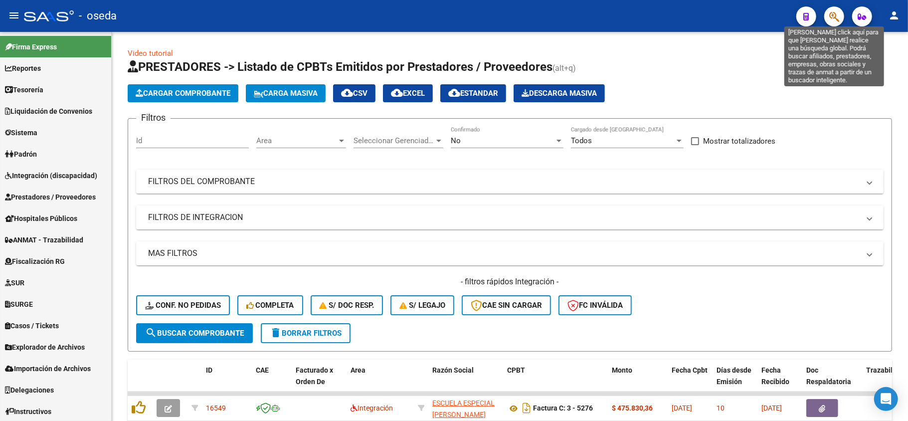
click at [837, 14] on icon "button" at bounding box center [834, 16] width 10 height 11
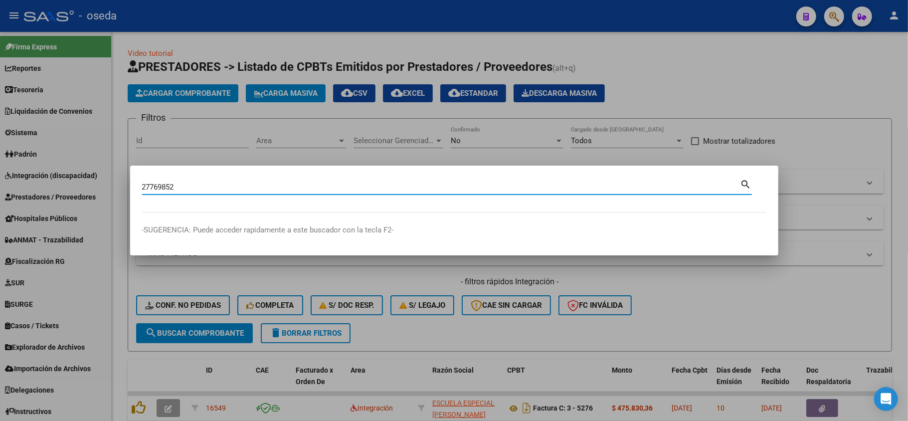
type input "27769852"
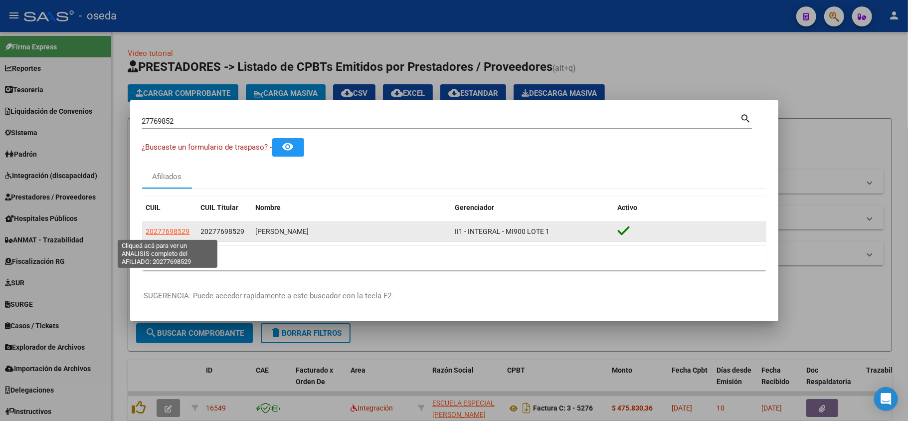
click at [166, 229] on span "20277698529" at bounding box center [168, 231] width 44 height 8
type textarea "20277698529"
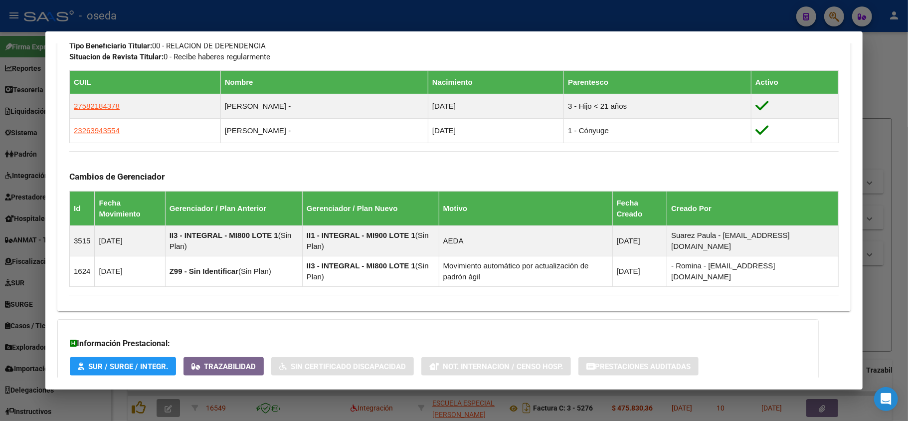
scroll to position [597, 0]
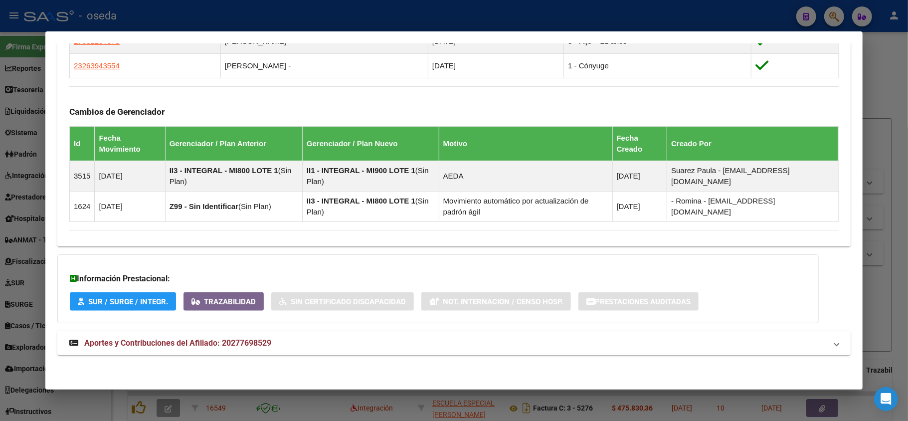
click at [240, 344] on span "Aportes y Contribuciones del Afiliado: 20277698529" at bounding box center [177, 342] width 187 height 9
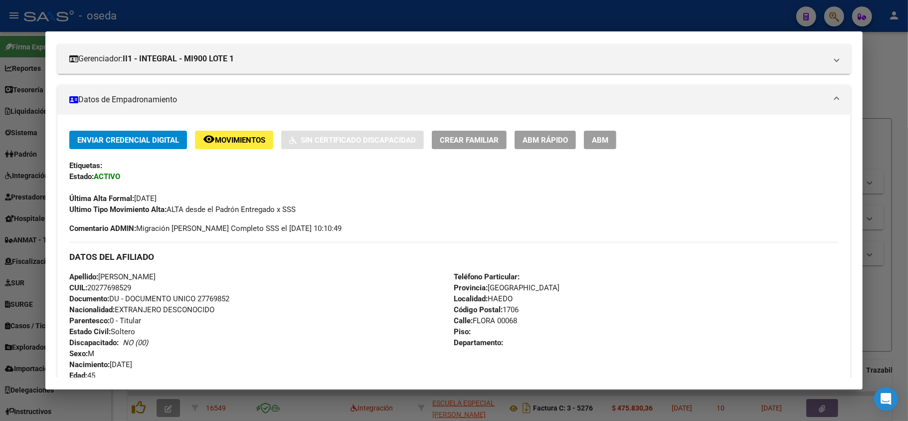
scroll to position [66, 0]
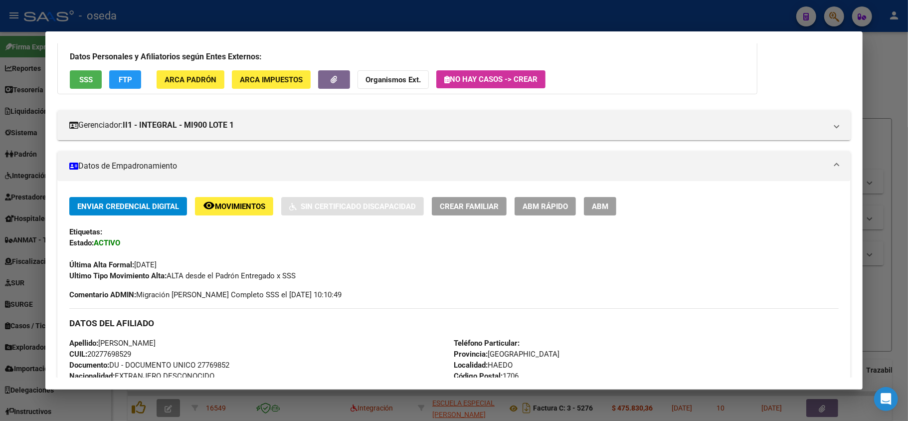
click at [677, 288] on div "Enviar Credencial Digital remove_red_eye Movimientos Sin Certificado Discapacid…" at bounding box center [453, 248] width 769 height 103
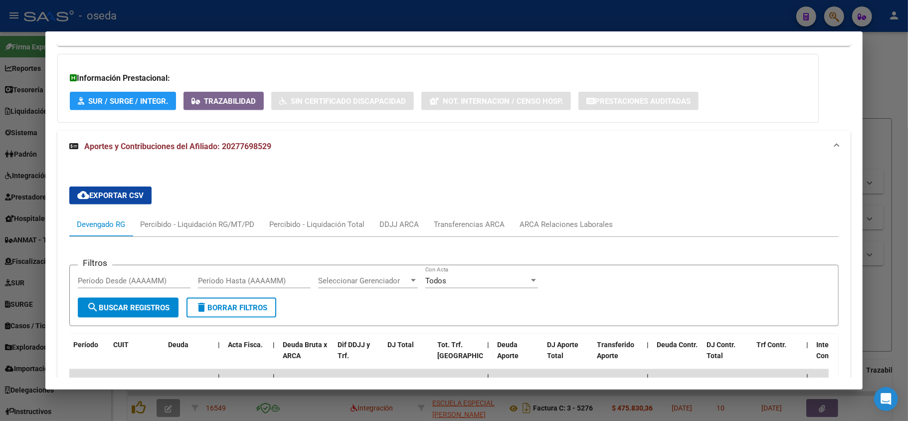
scroll to position [930, 0]
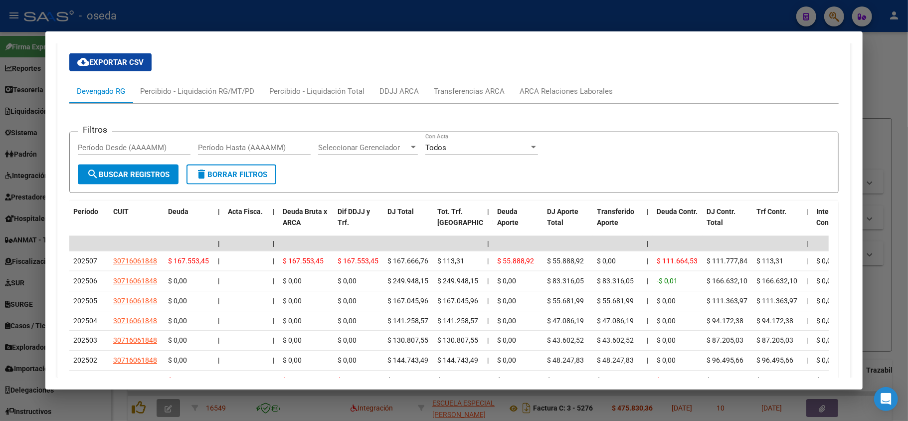
click at [688, 398] on div at bounding box center [454, 210] width 908 height 421
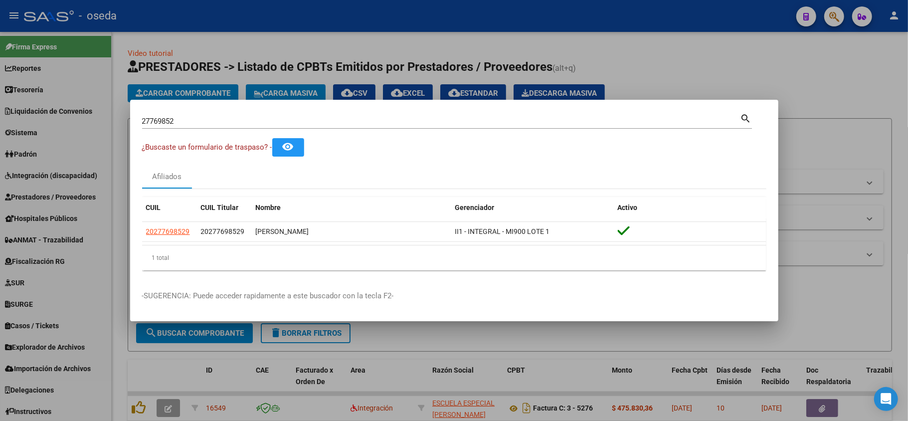
click at [433, 302] on p "-SUGERENCIA: Puede acceder rapidamente a este buscador con la tecla F2-" at bounding box center [454, 295] width 624 height 11
click at [358, 356] on div at bounding box center [454, 210] width 908 height 421
